Goal: Transaction & Acquisition: Purchase product/service

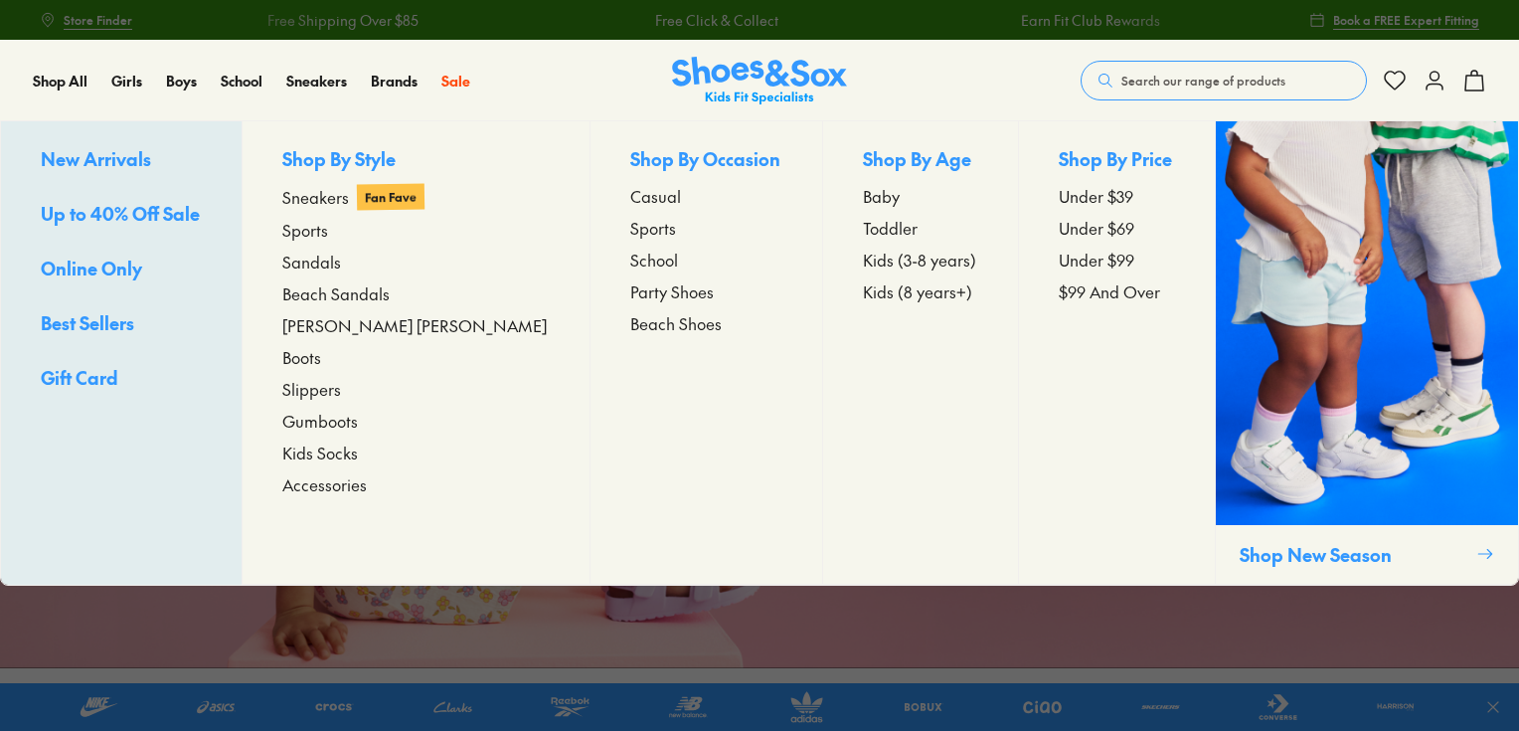
click at [57, 156] on span "New Arrivals" at bounding box center [96, 158] width 110 height 25
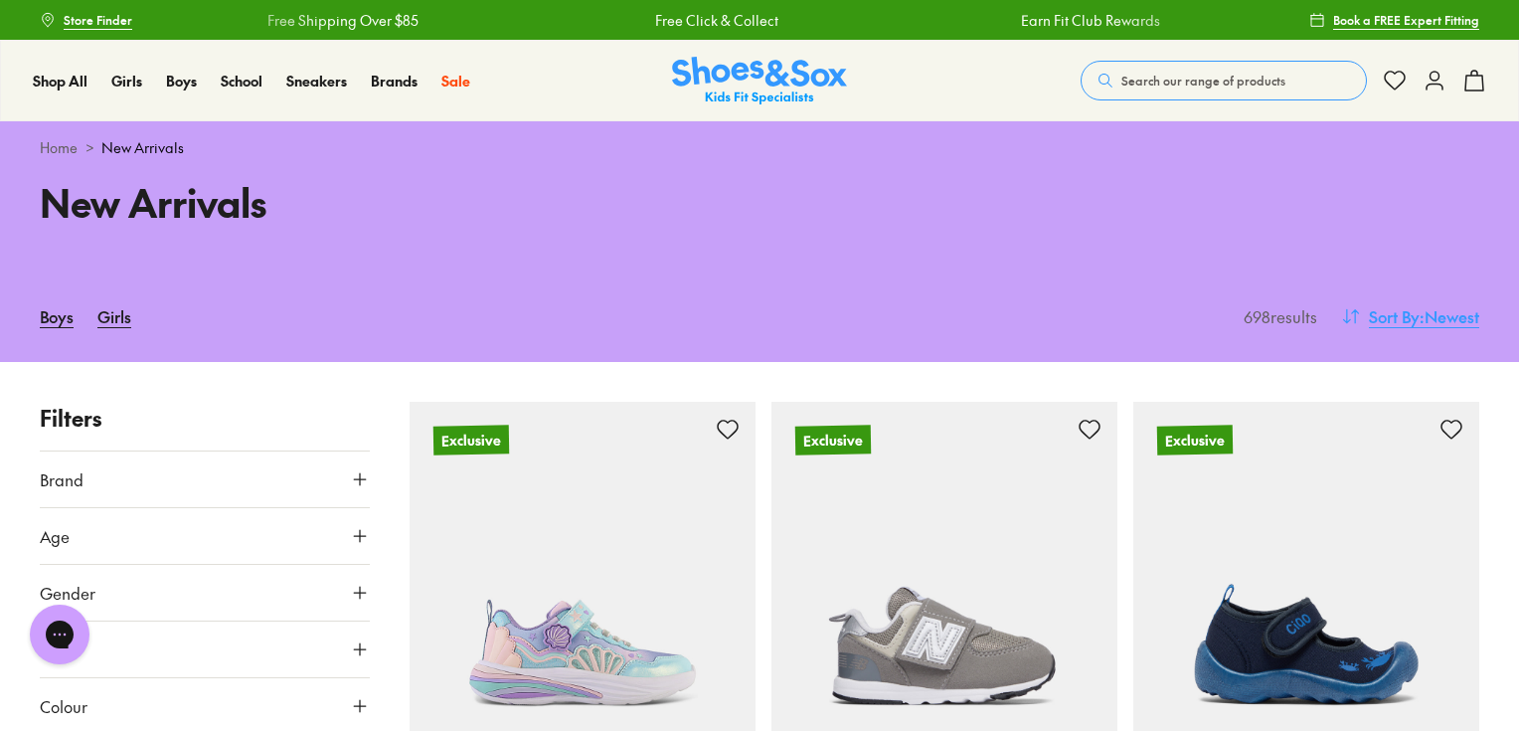
click at [1442, 315] on span ": Newest" at bounding box center [1450, 316] width 60 height 24
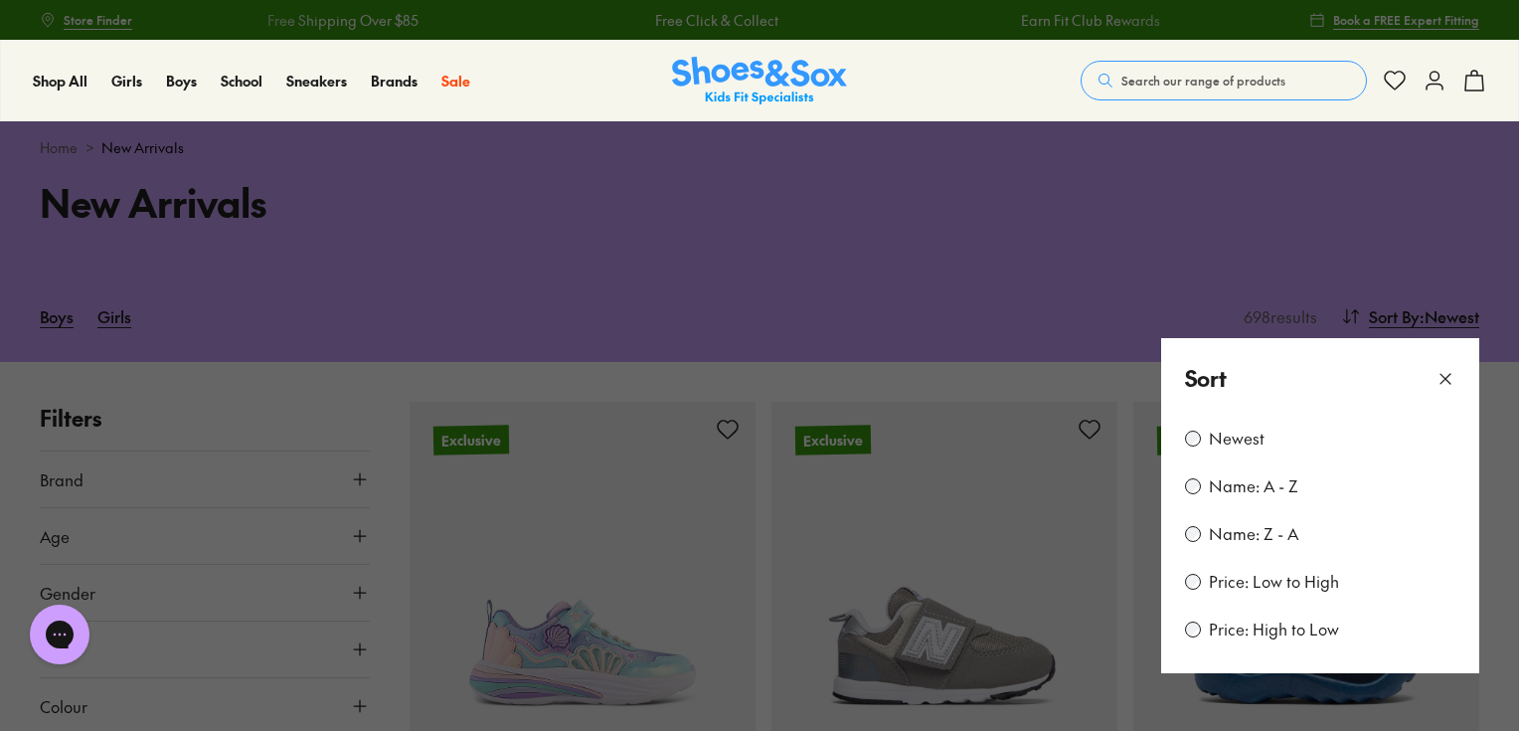
click at [1200, 441] on div "Newest" at bounding box center [1320, 439] width 270 height 24
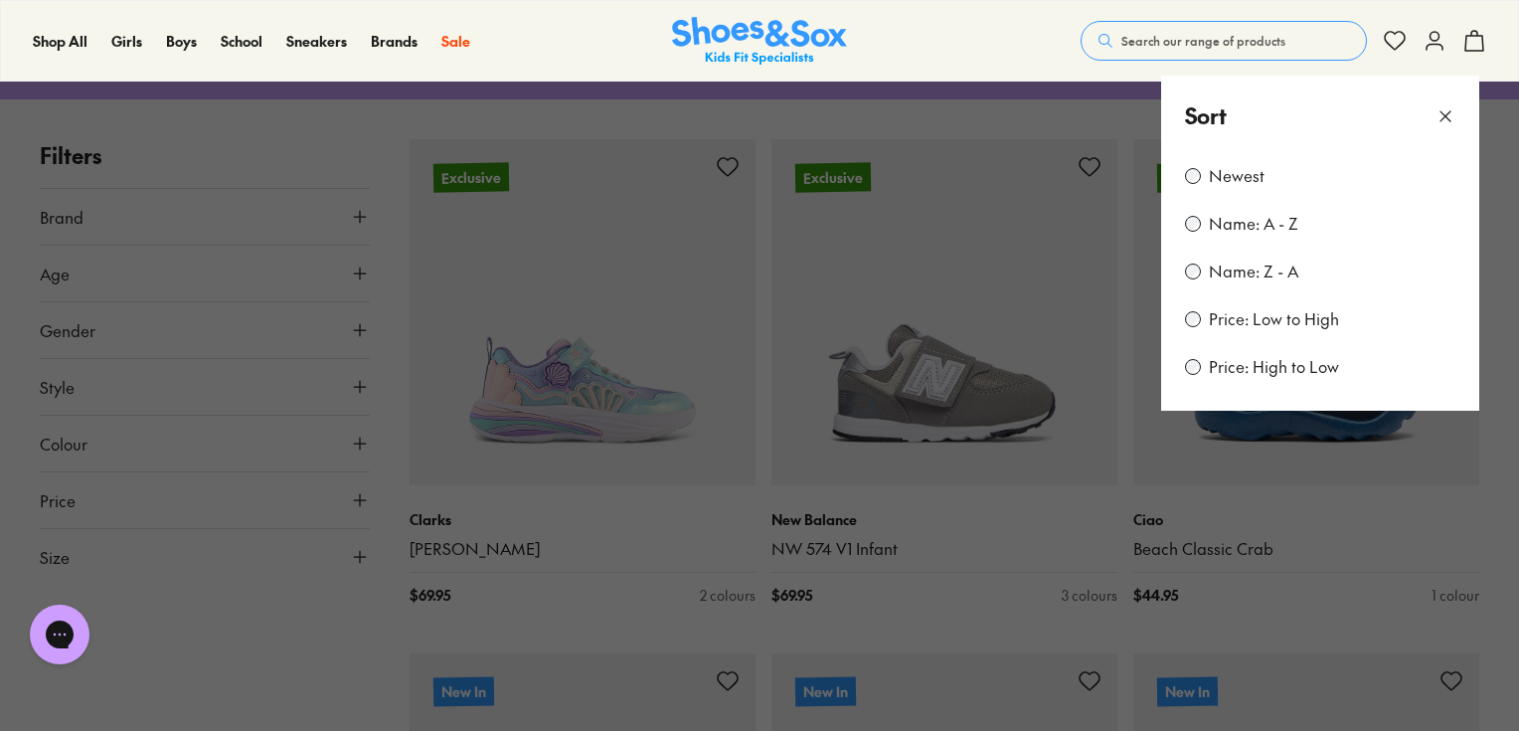
click at [851, 126] on button at bounding box center [759, 365] width 1519 height 731
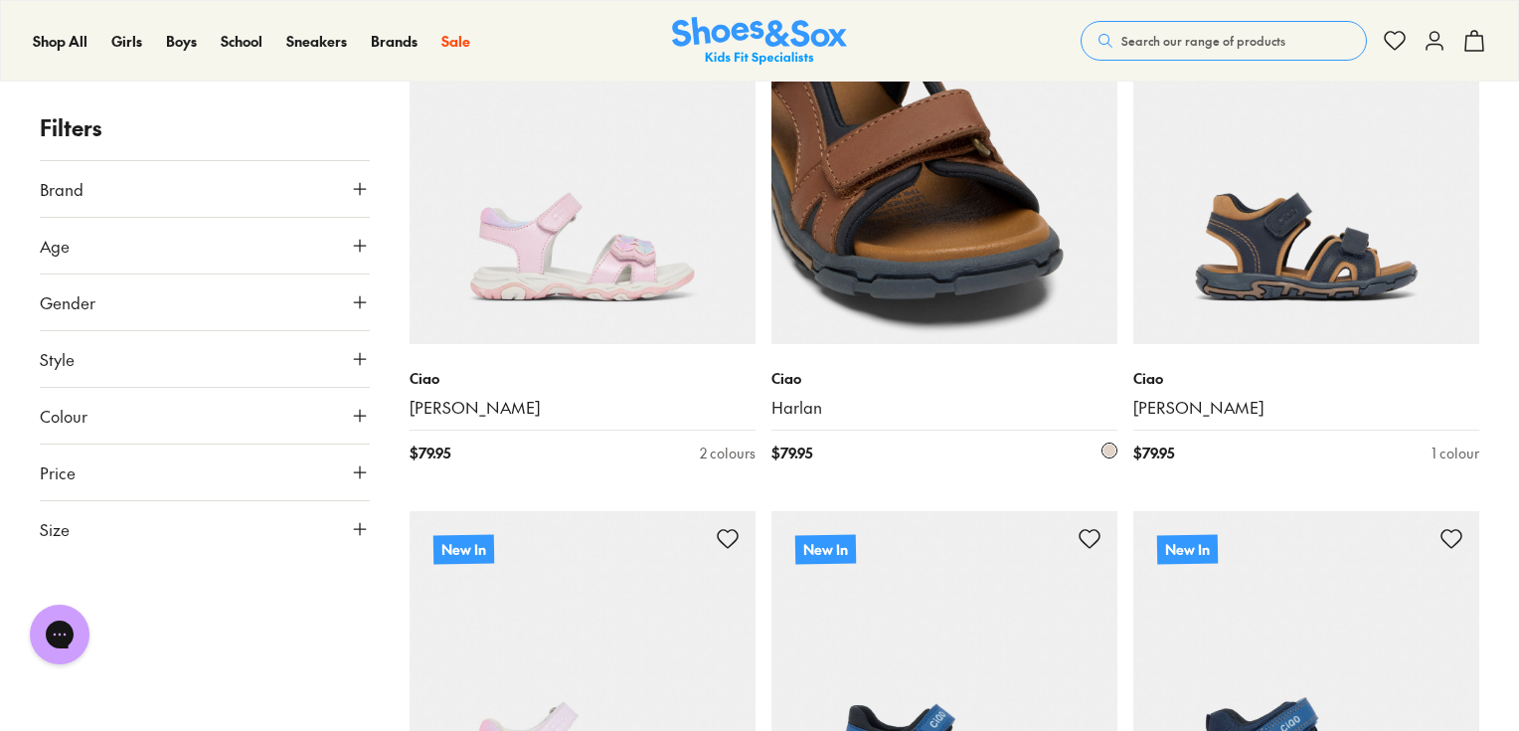
scroll to position [3842, 0]
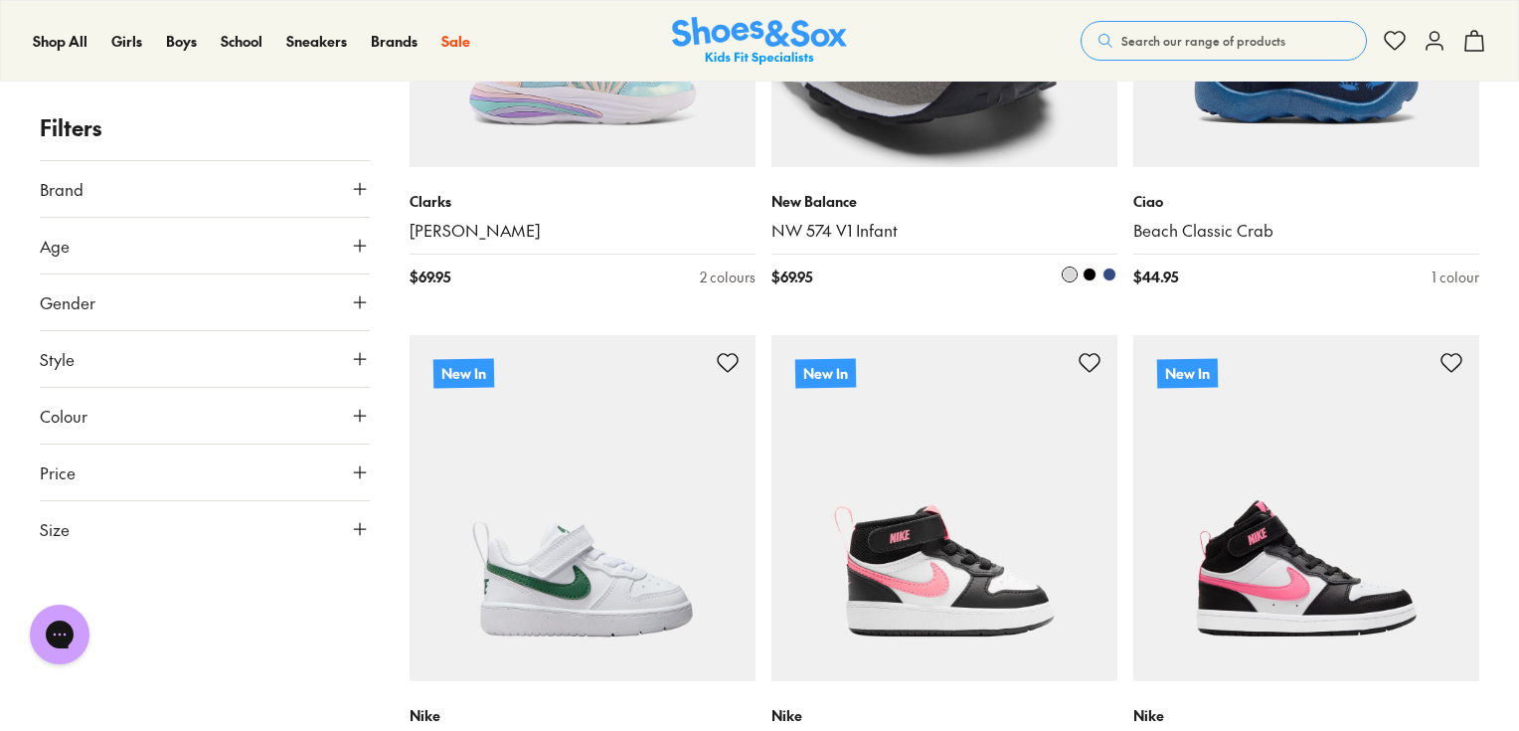
scroll to position [740, 0]
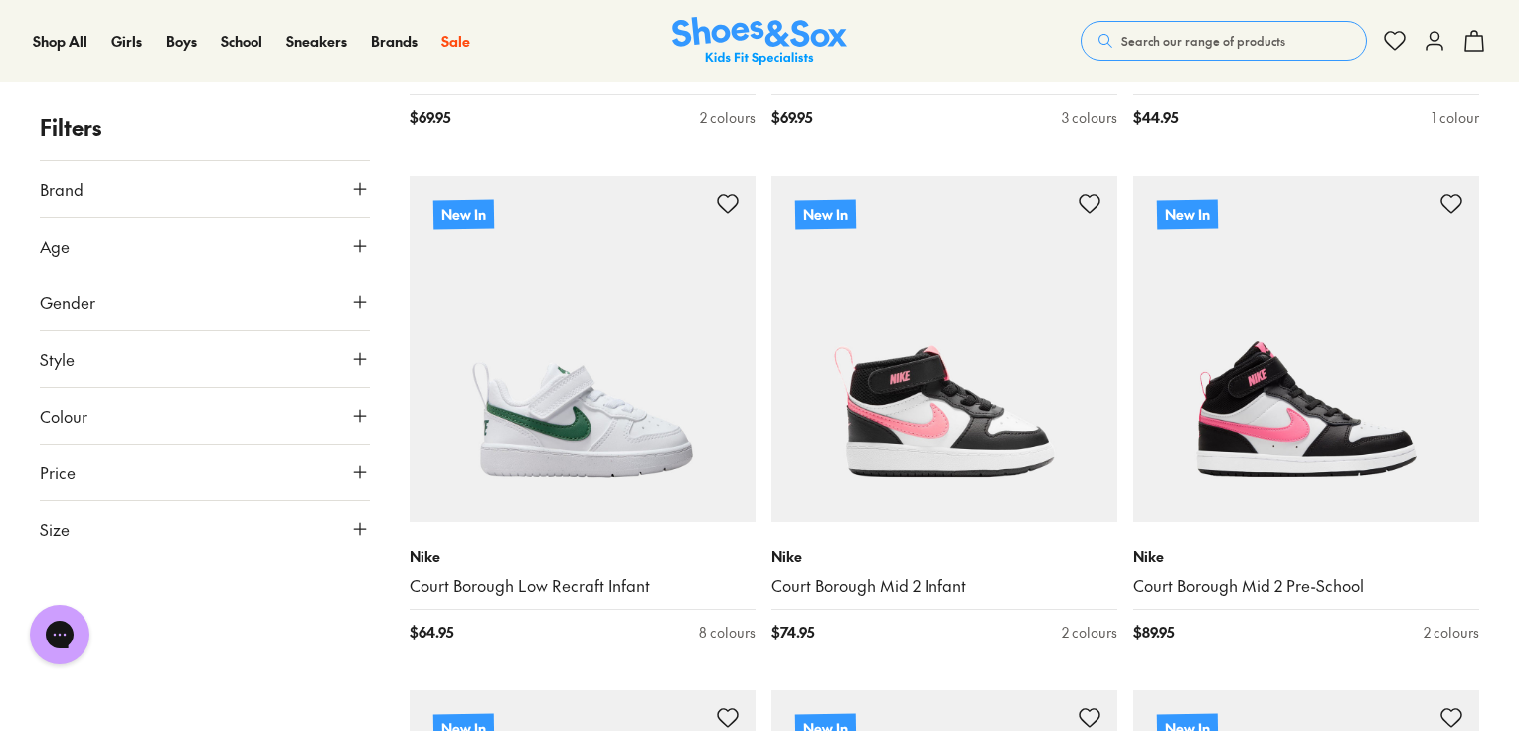
click at [1152, 34] on span "Search our range of products" at bounding box center [1203, 41] width 164 height 18
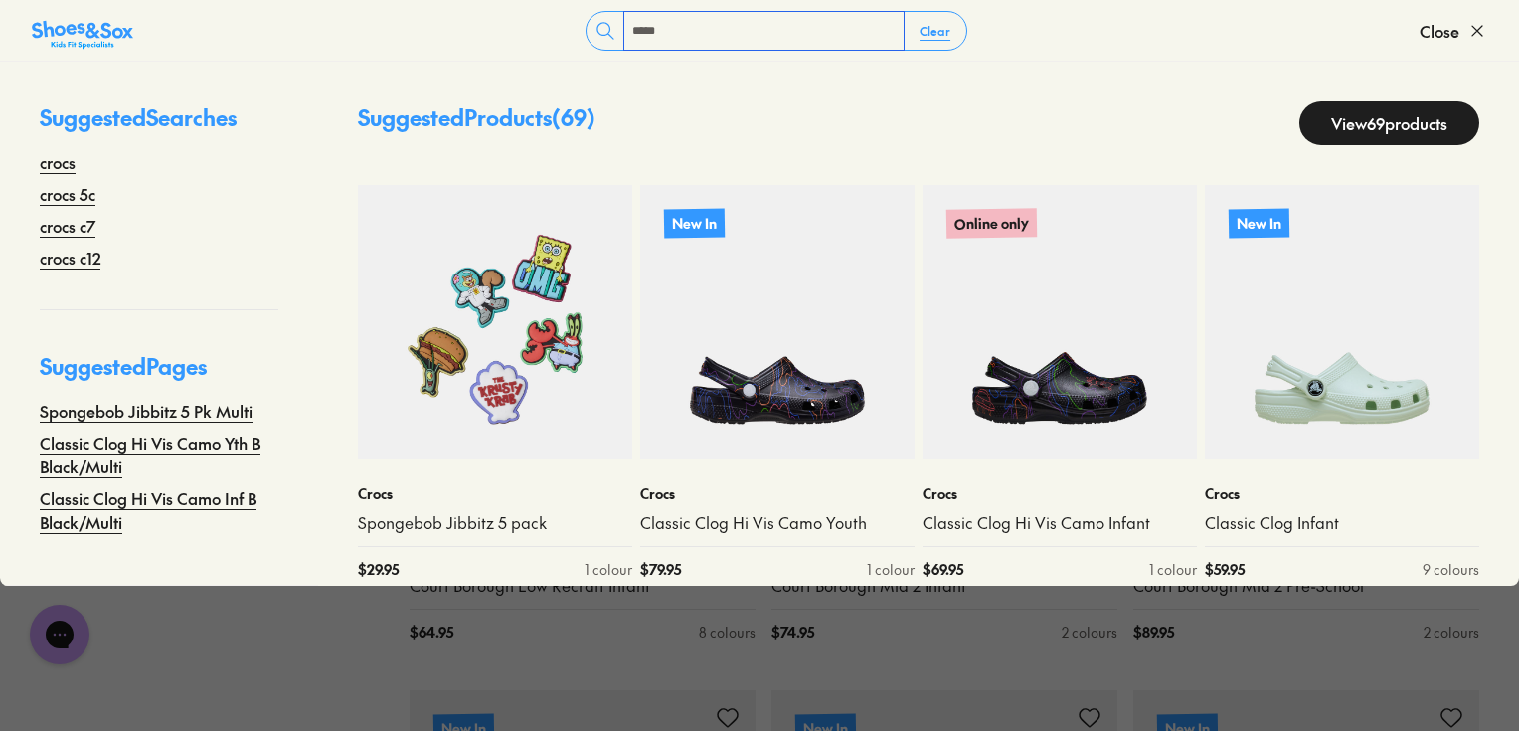
type input "*****"
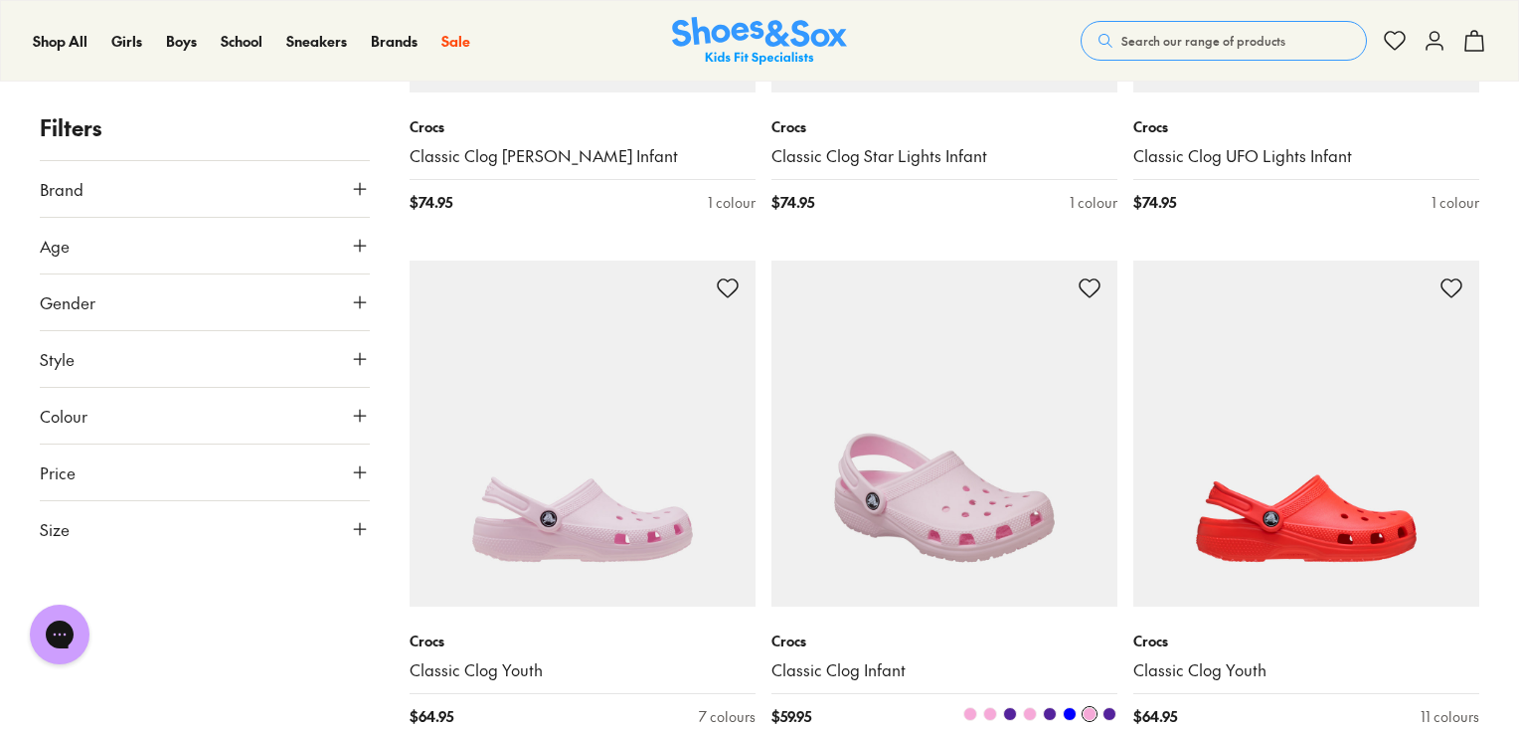
scroll to position [1665, 0]
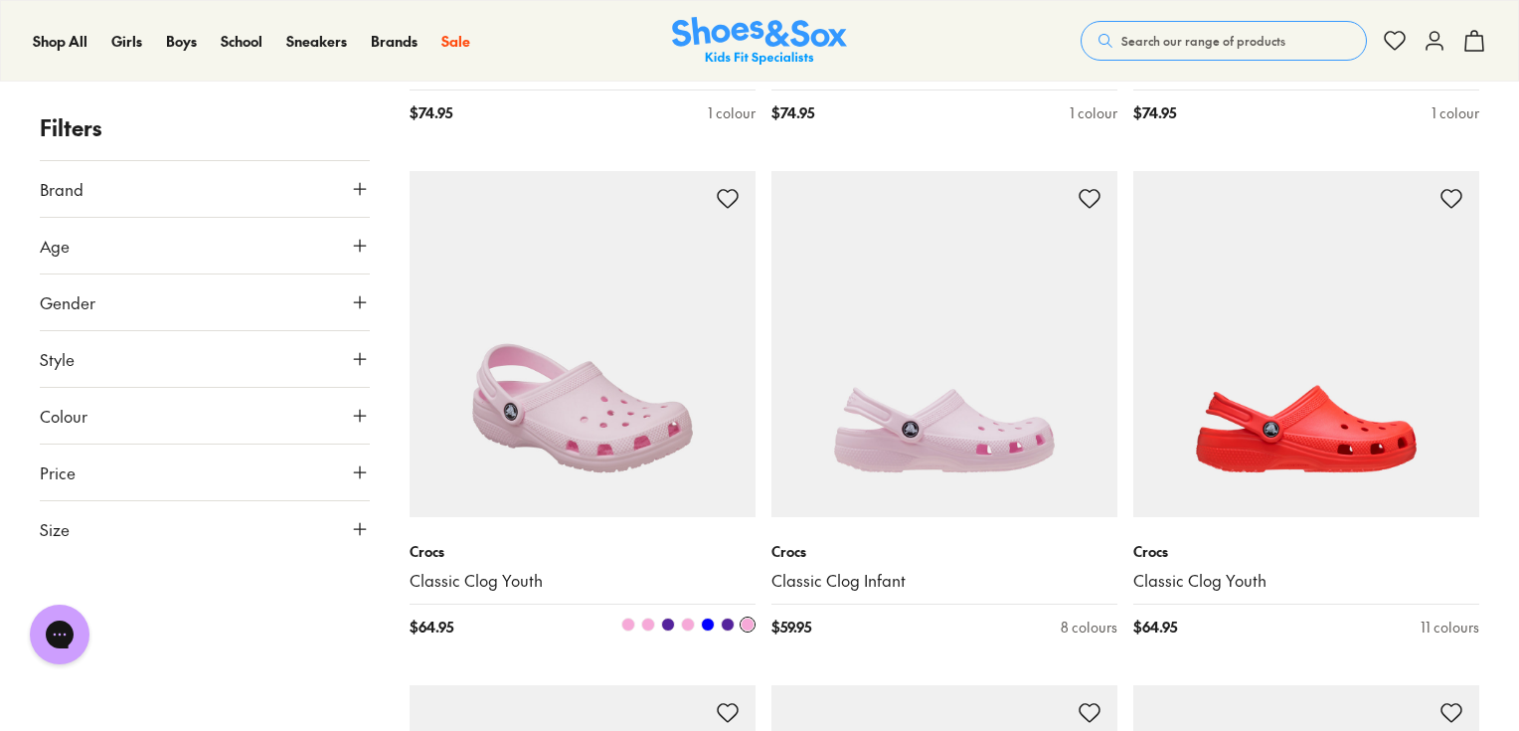
click at [571, 385] on img at bounding box center [583, 344] width 346 height 346
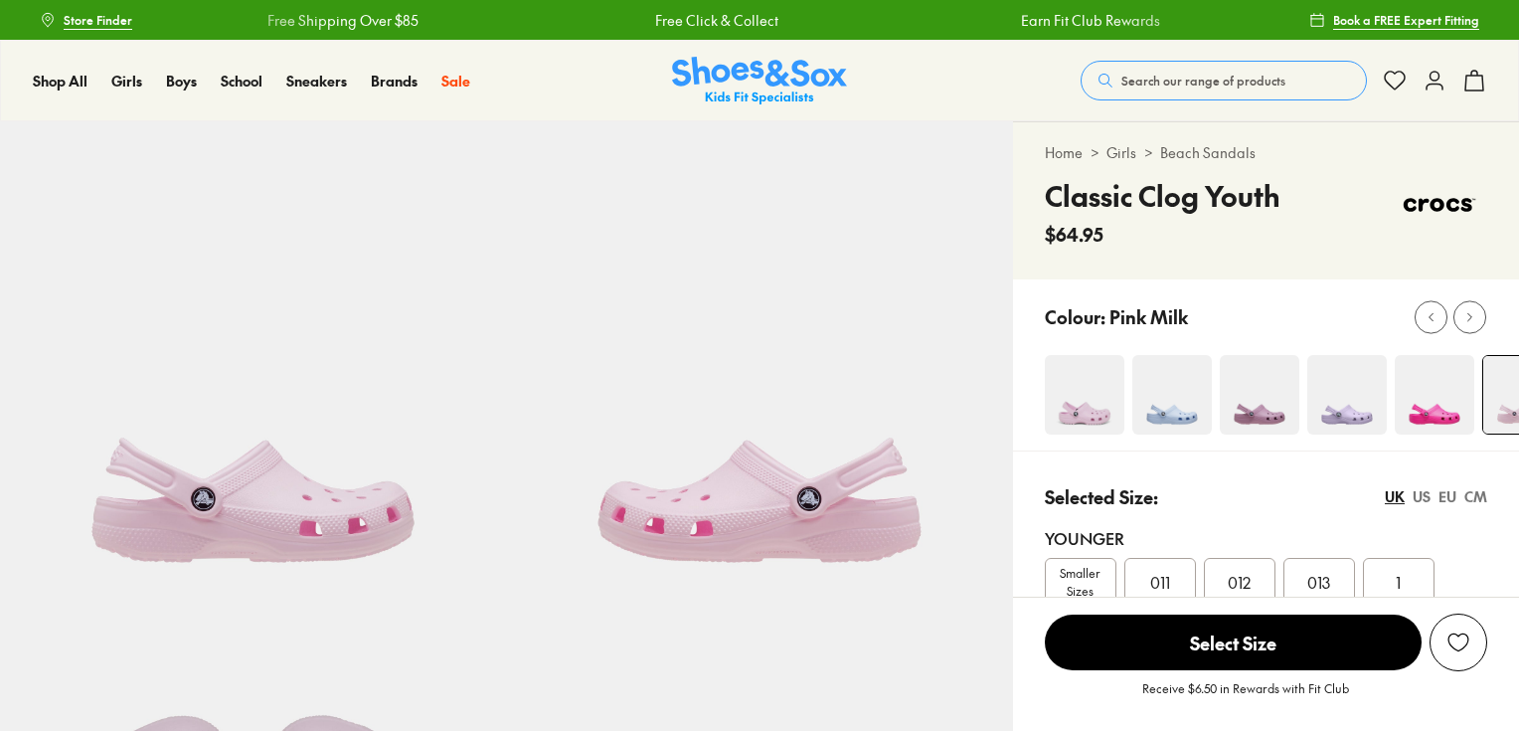
select select "*"
